Goal: Navigation & Orientation: Find specific page/section

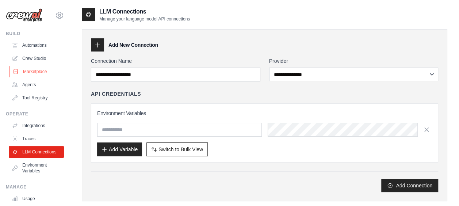
click at [33, 69] on link "Marketplace" at bounding box center [36, 72] width 55 height 12
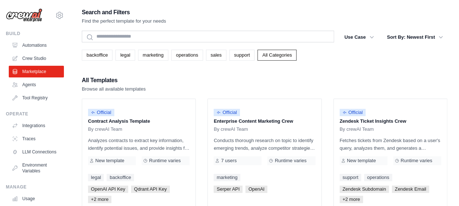
click at [34, 16] on img at bounding box center [24, 15] width 37 height 14
